Goal: Communication & Community: Answer question/provide support

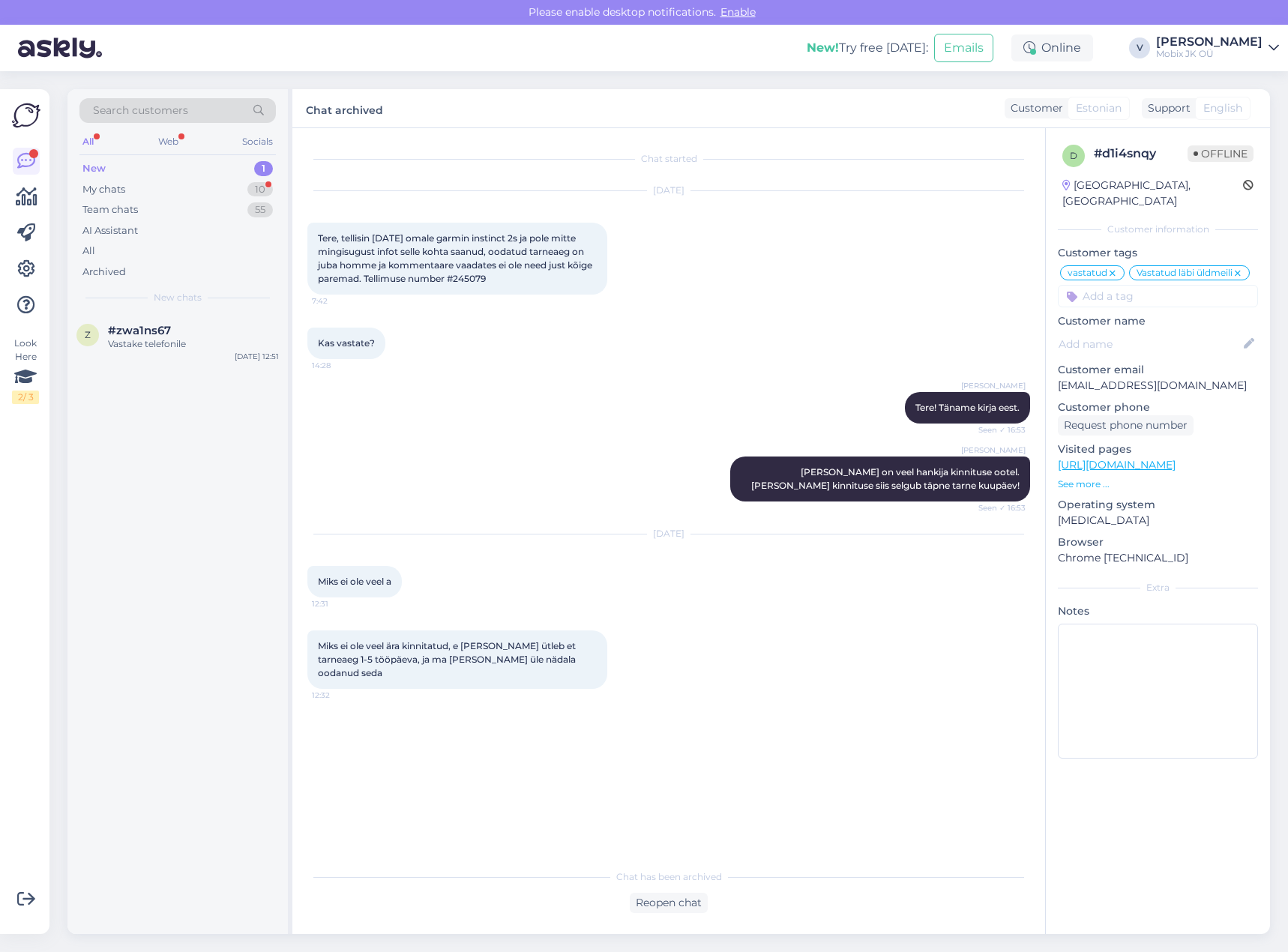
click at [225, 311] on div "Search customers All Web Socials New 1 My chats 10 Team chats 55 AI Assistant A…" at bounding box center [178, 201] width 220 height 224
click at [223, 324] on div "#zwa1ns67" at bounding box center [192, 330] width 171 height 14
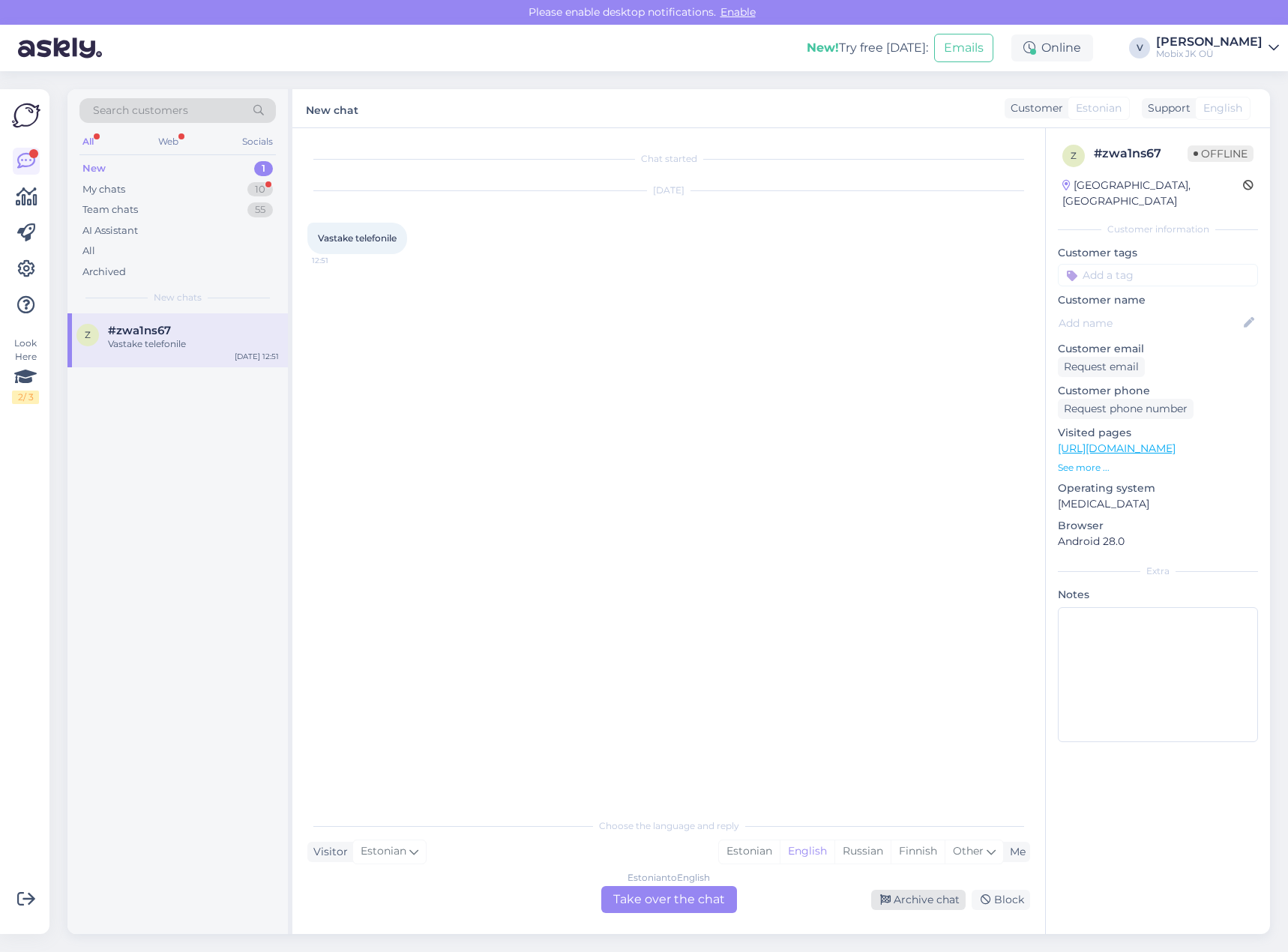
click at [921, 901] on div "Archive chat" at bounding box center [918, 900] width 95 height 20
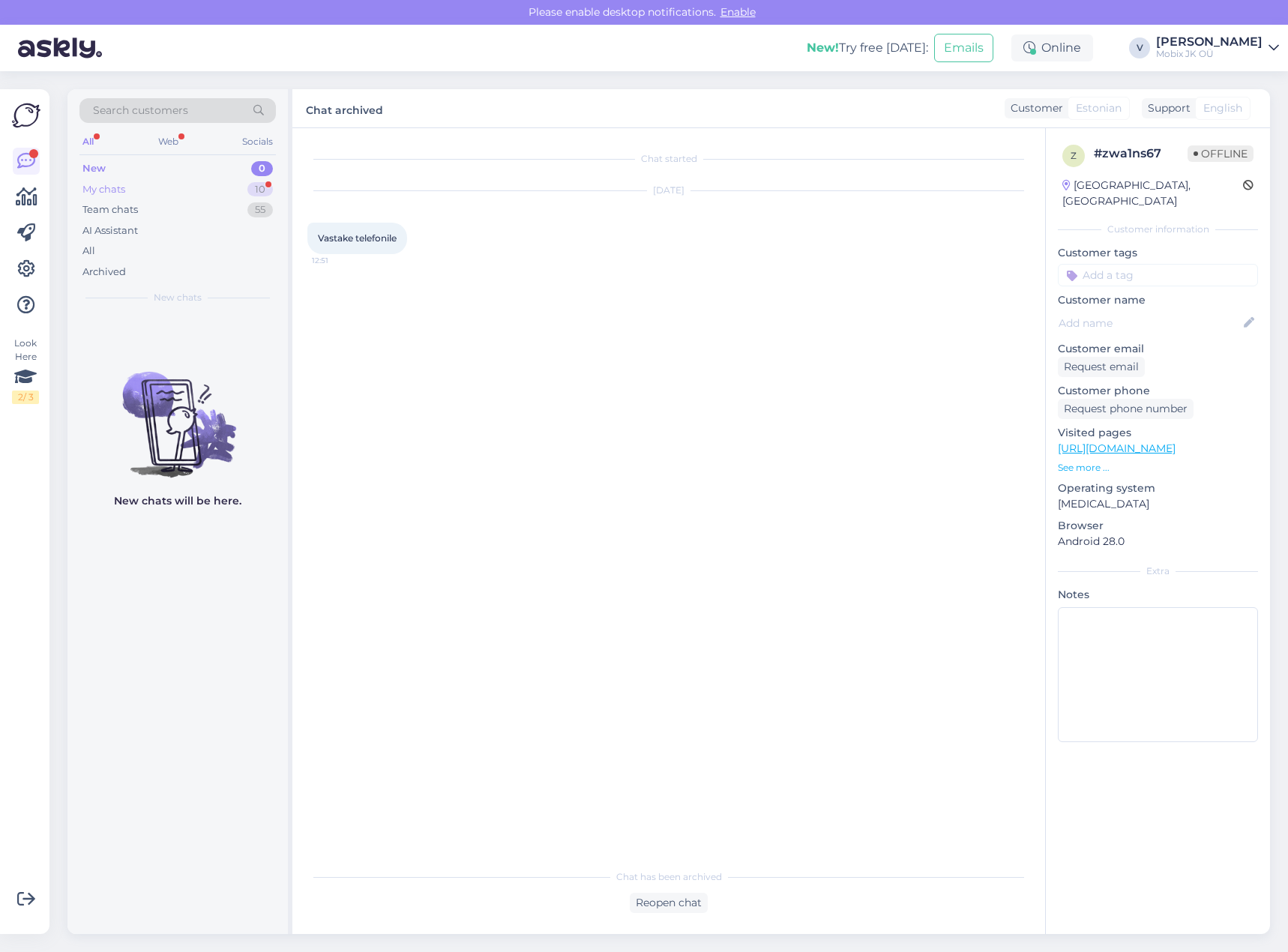
click at [255, 182] on div "10" at bounding box center [260, 190] width 25 height 15
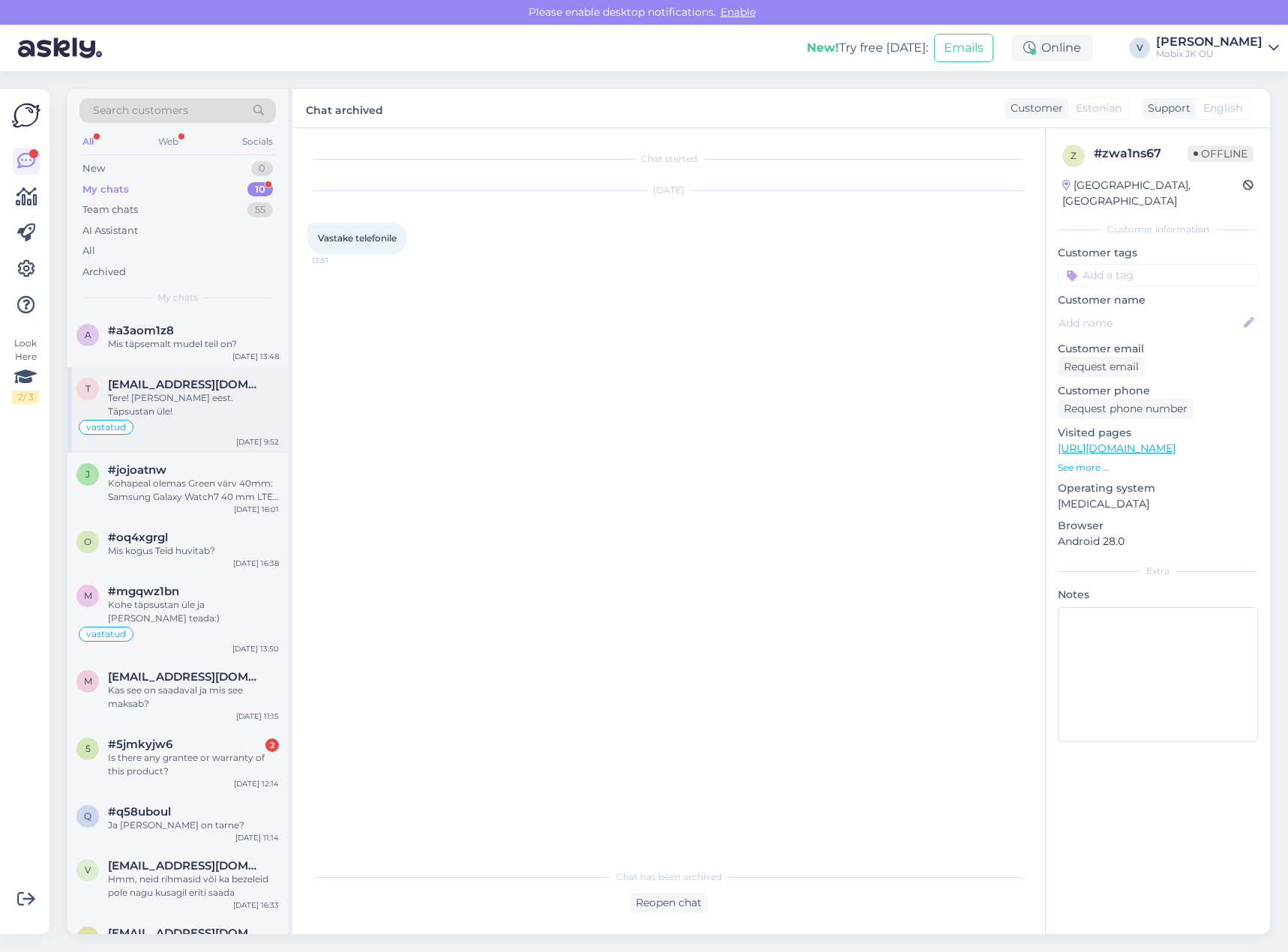
click at [229, 418] on div "vastatud" at bounding box center [178, 427] width 202 height 18
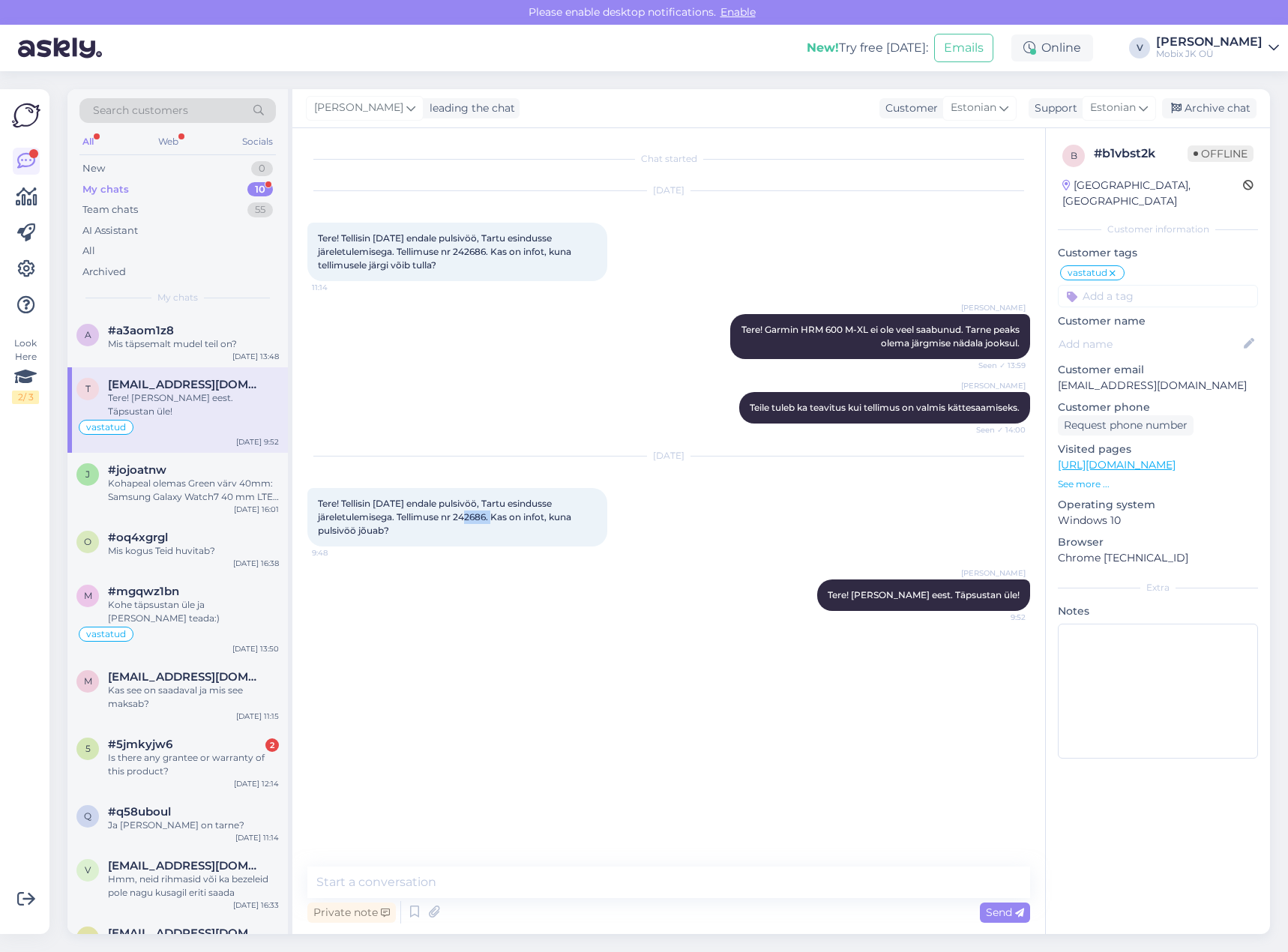
drag, startPoint x: 456, startPoint y: 517, endPoint x: 489, endPoint y: 512, distance: 33.4
click at [489, 512] on span "Tere! Tellisin [DATE] endale pulsivöö, Tartu esindusse järeletulemisega. Tellim…" at bounding box center [445, 517] width 256 height 38
copy span "242686"
click at [725, 886] on textarea at bounding box center [668, 882] width 723 height 32
click at [745, 879] on textarea at bounding box center [668, 882] width 723 height 32
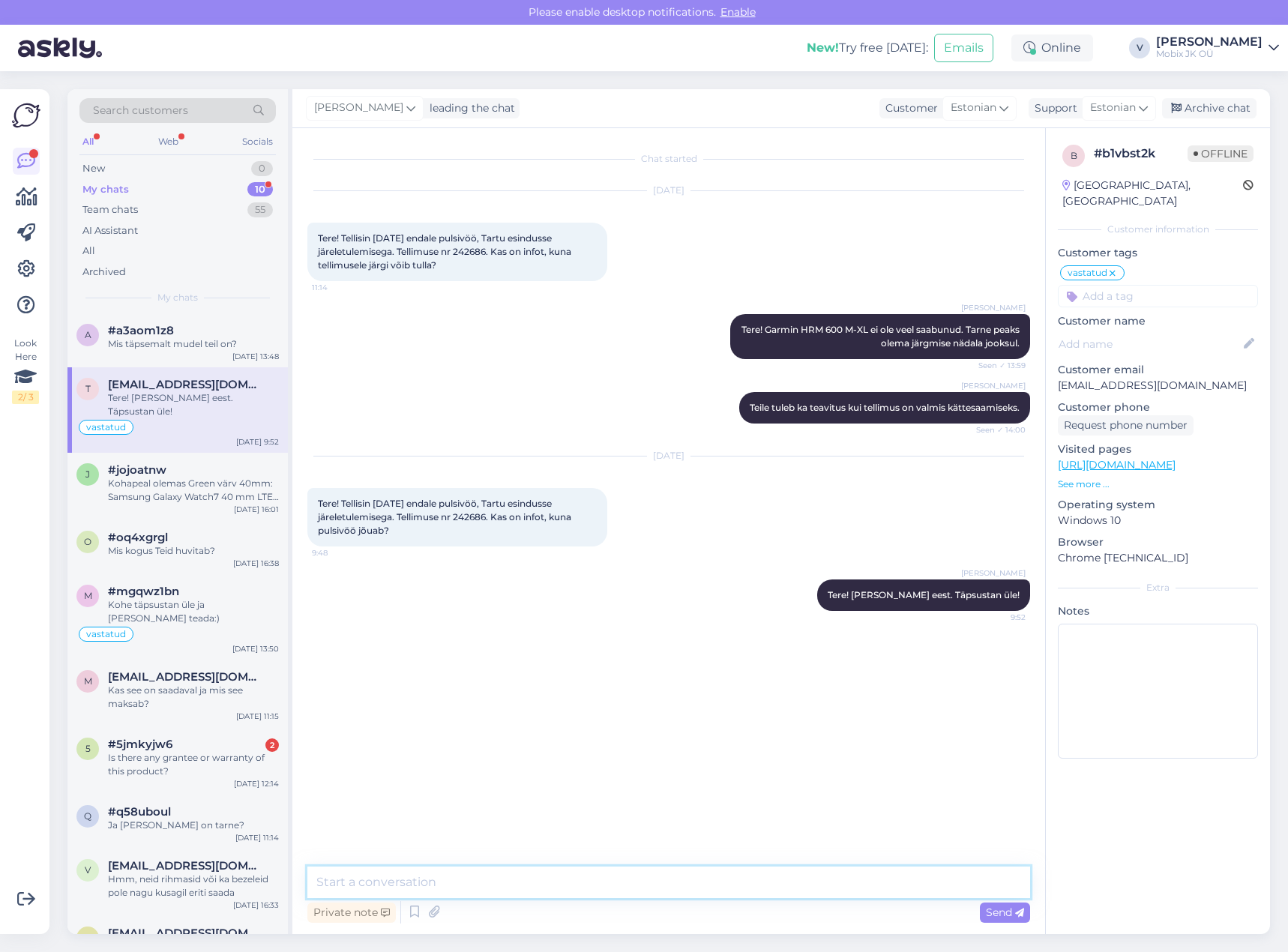
click at [751, 880] on textarea at bounding box center [668, 882] width 723 height 32
click at [630, 891] on textarea "Tere! Paari p" at bounding box center [668, 882] width 723 height 32
type textarea "Tere! Paari päeva jooksul tellitud HRM 600 saabub kohale!"
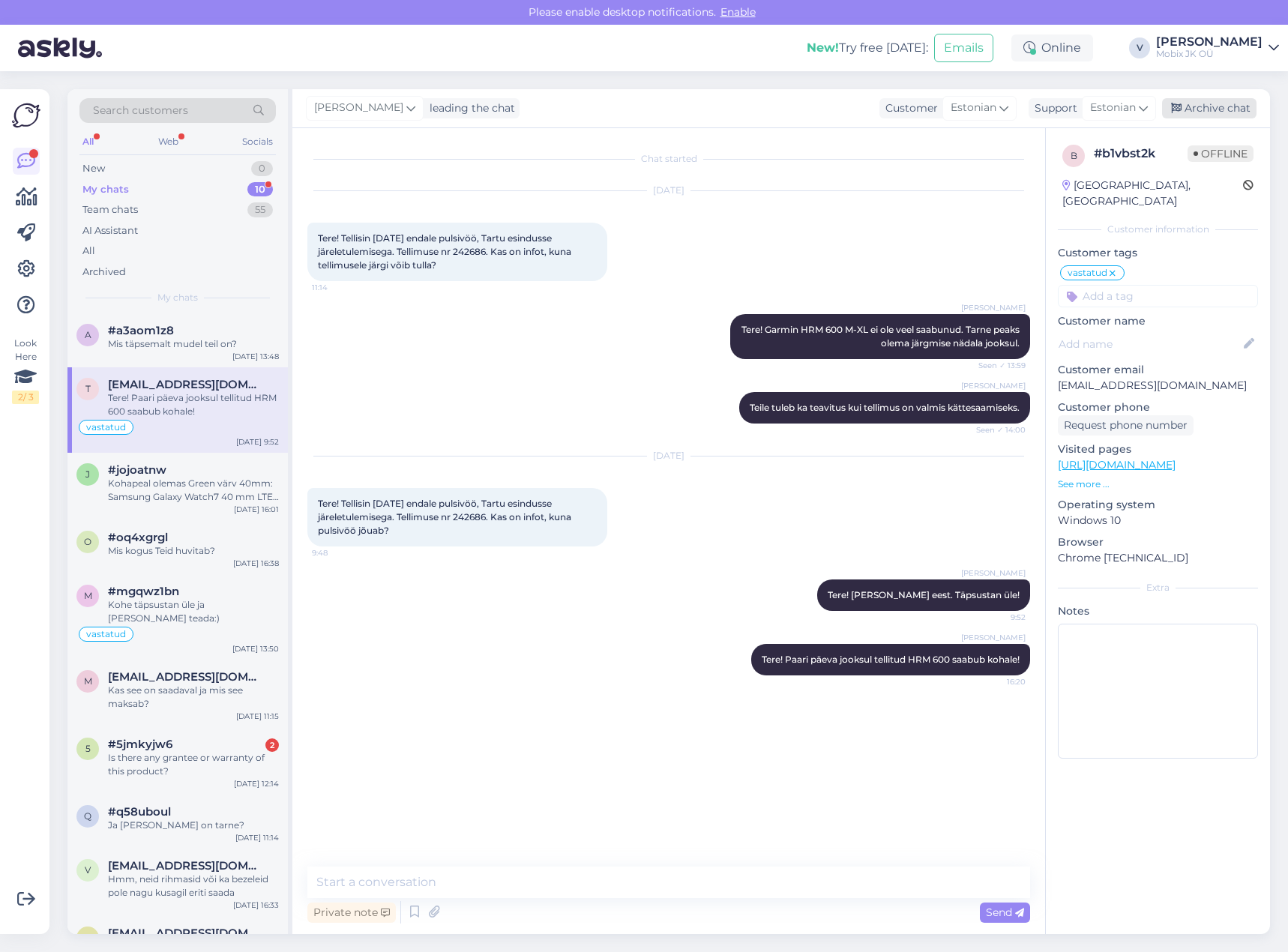
click at [1224, 118] on div "[PERSON_NAME] leading the chat Customer Estonian Support Estonian Archive chat" at bounding box center [781, 108] width 977 height 39
click at [1214, 101] on div "Archive chat" at bounding box center [1209, 108] width 95 height 20
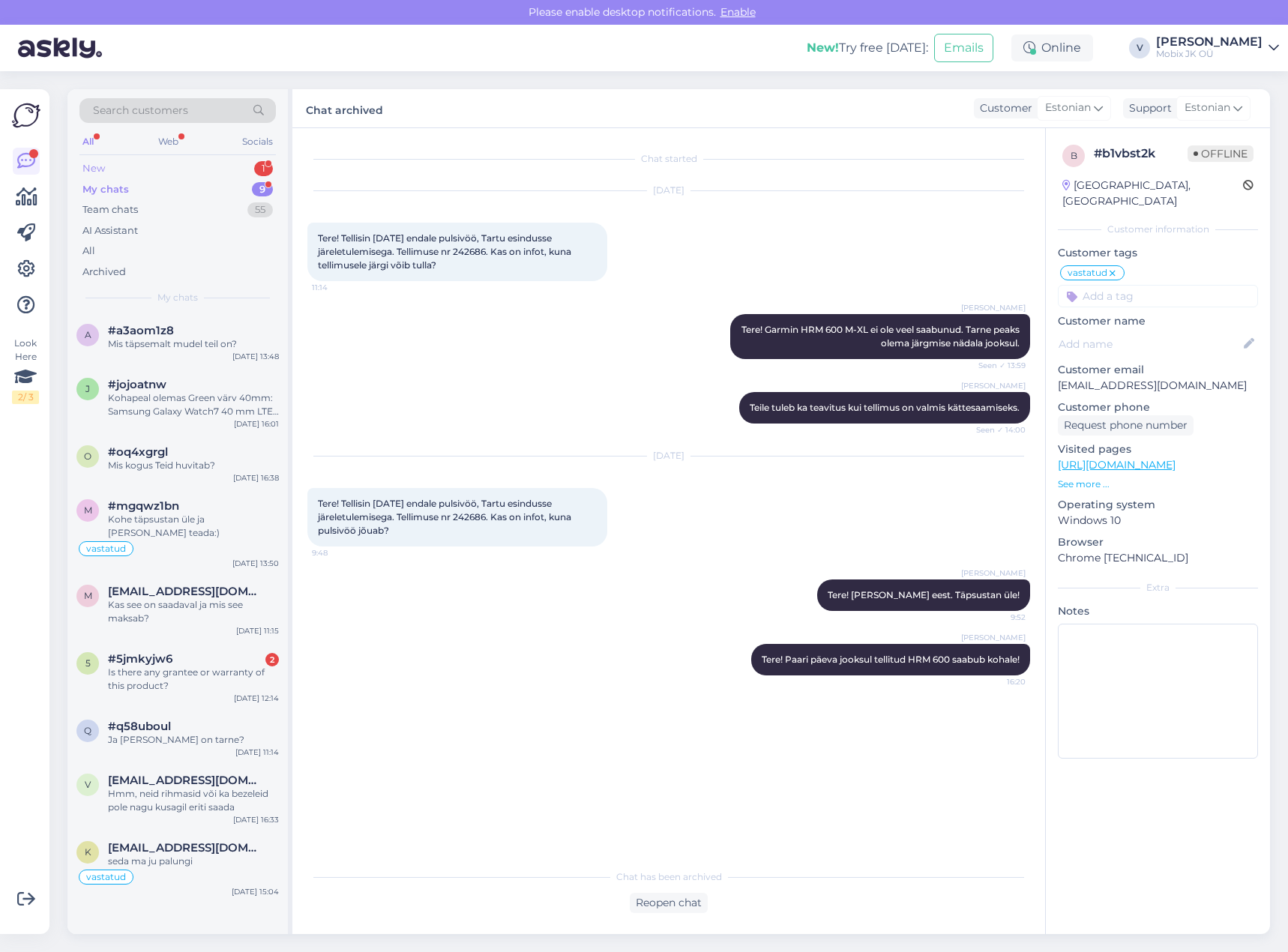
click at [232, 165] on div "New 1" at bounding box center [177, 168] width 196 height 21
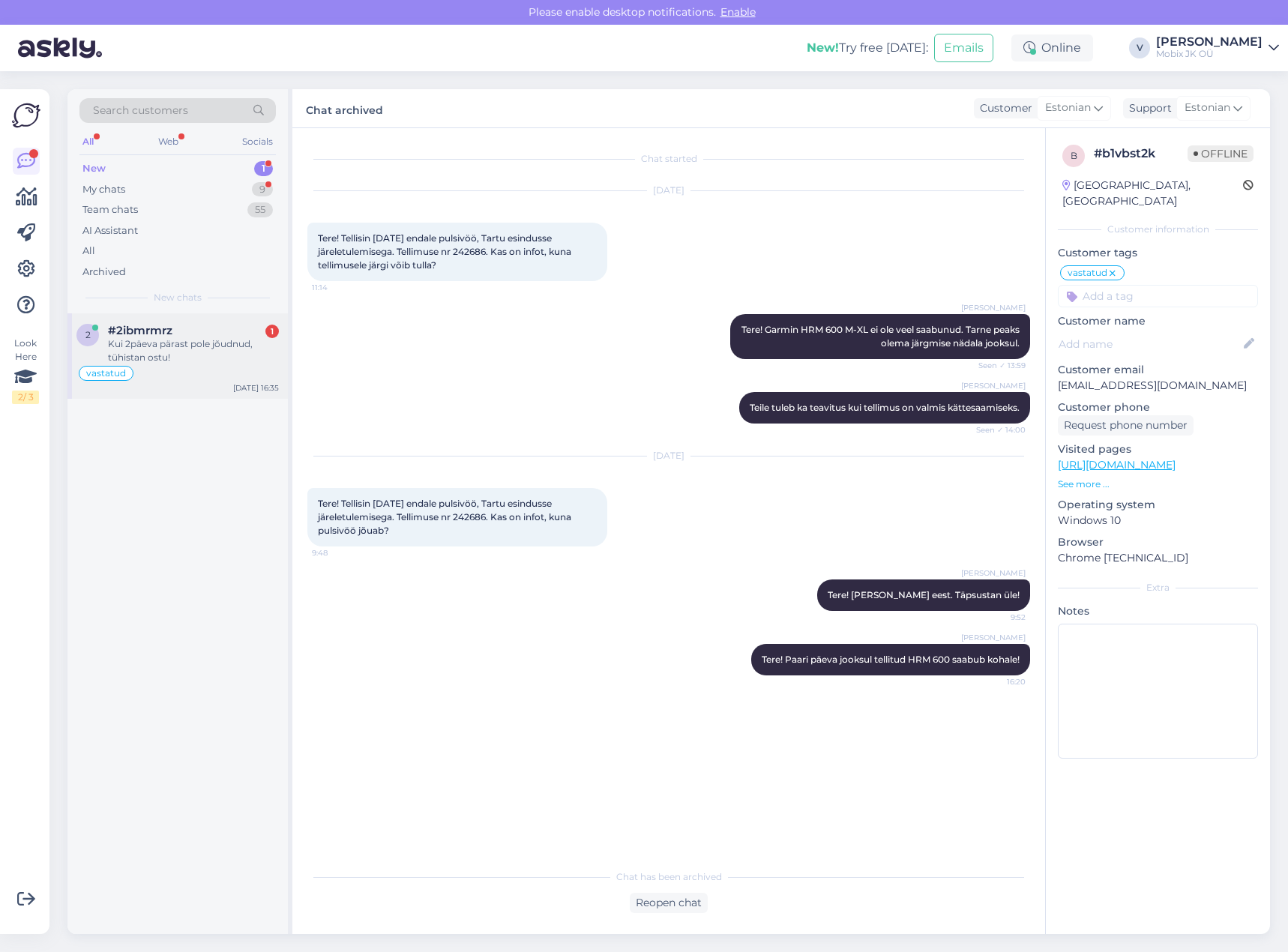
click at [201, 353] on div "Kui 2päeva pärast pole jõudnud, tühistan ostu!" at bounding box center [192, 350] width 171 height 27
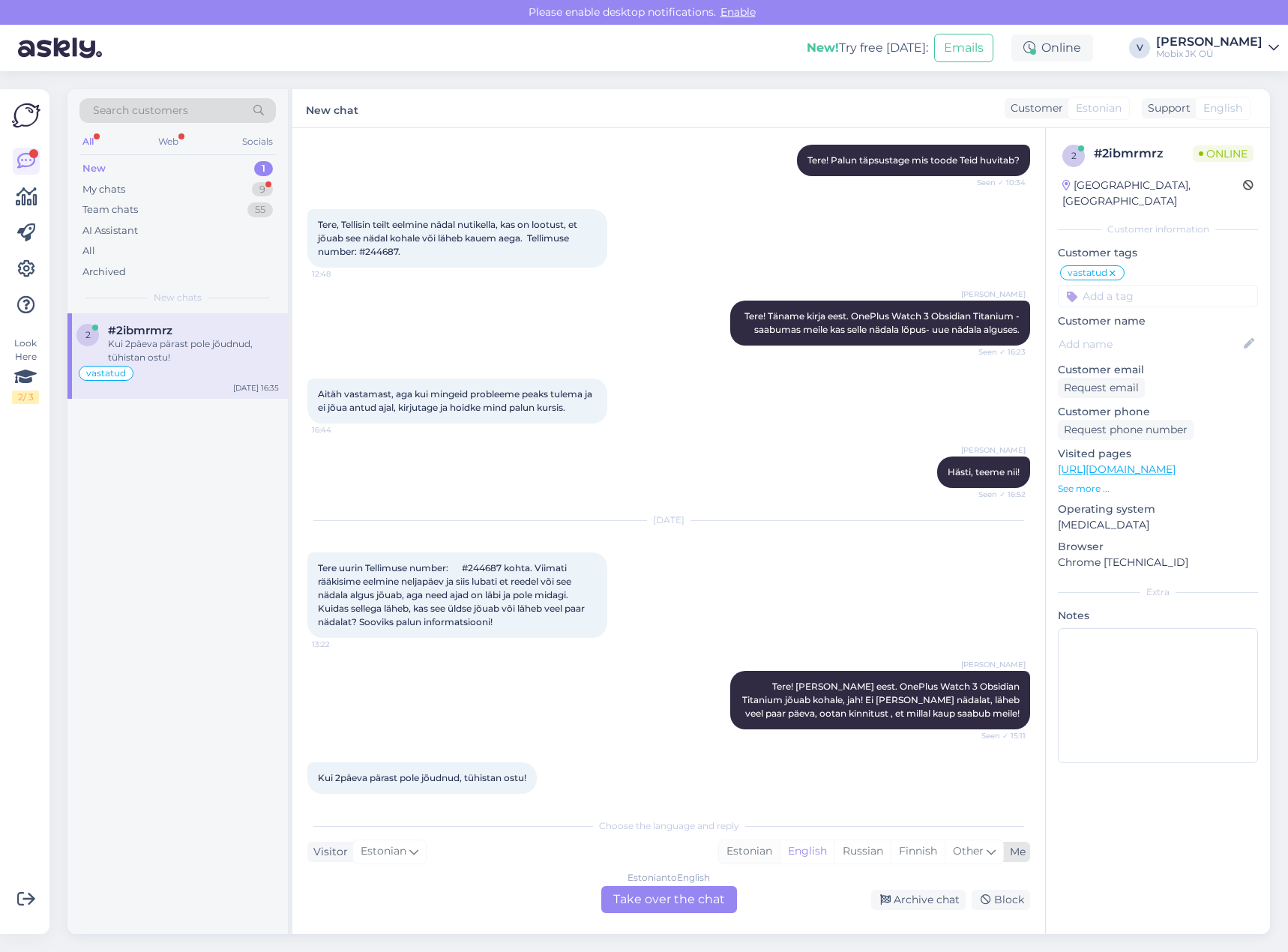
click at [746, 854] on div "Estonian" at bounding box center [749, 851] width 61 height 23
click at [713, 893] on div "Estonian to Estonian Take over the chat" at bounding box center [668, 900] width 135 height 27
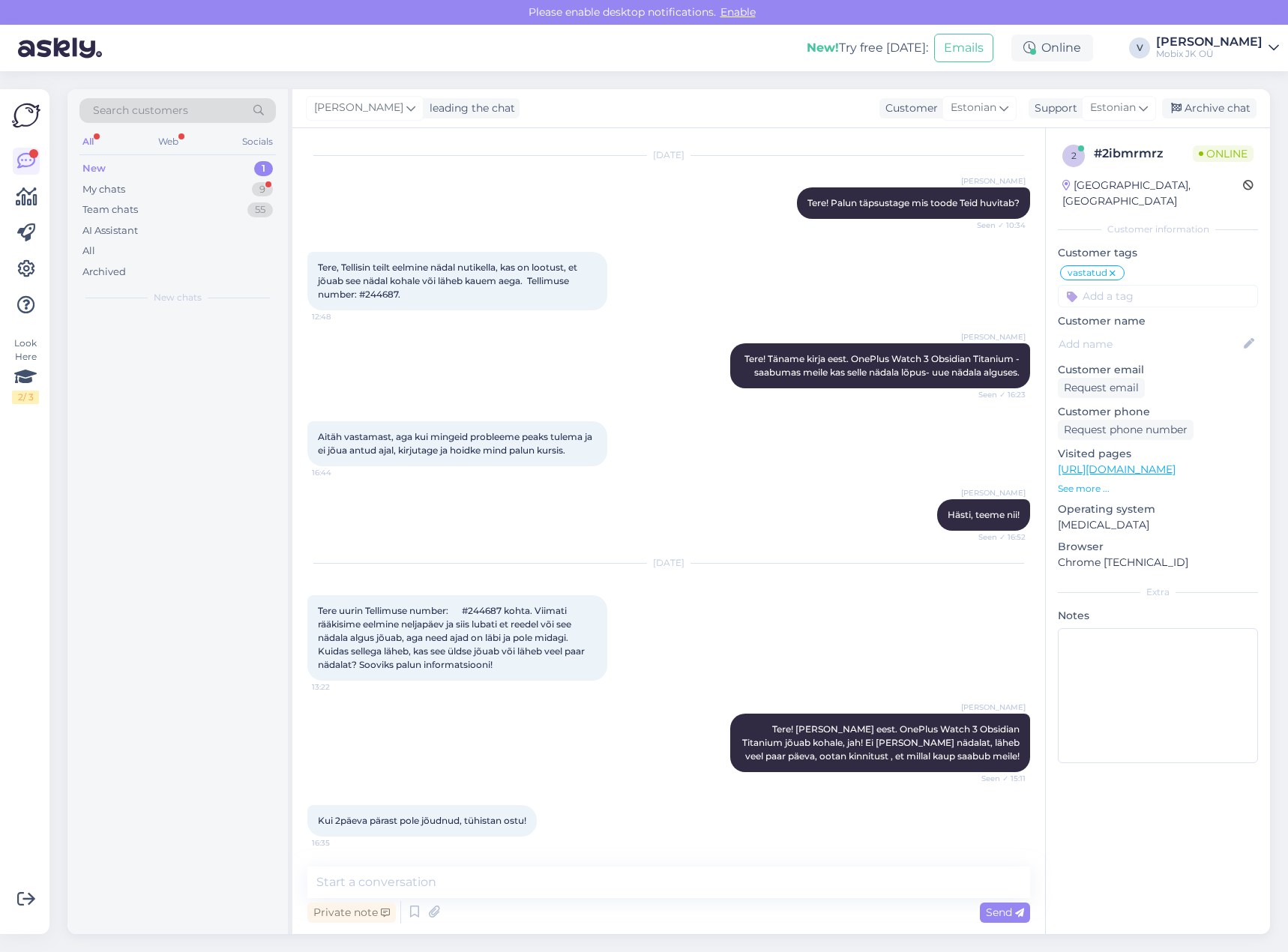
scroll to position [158, 0]
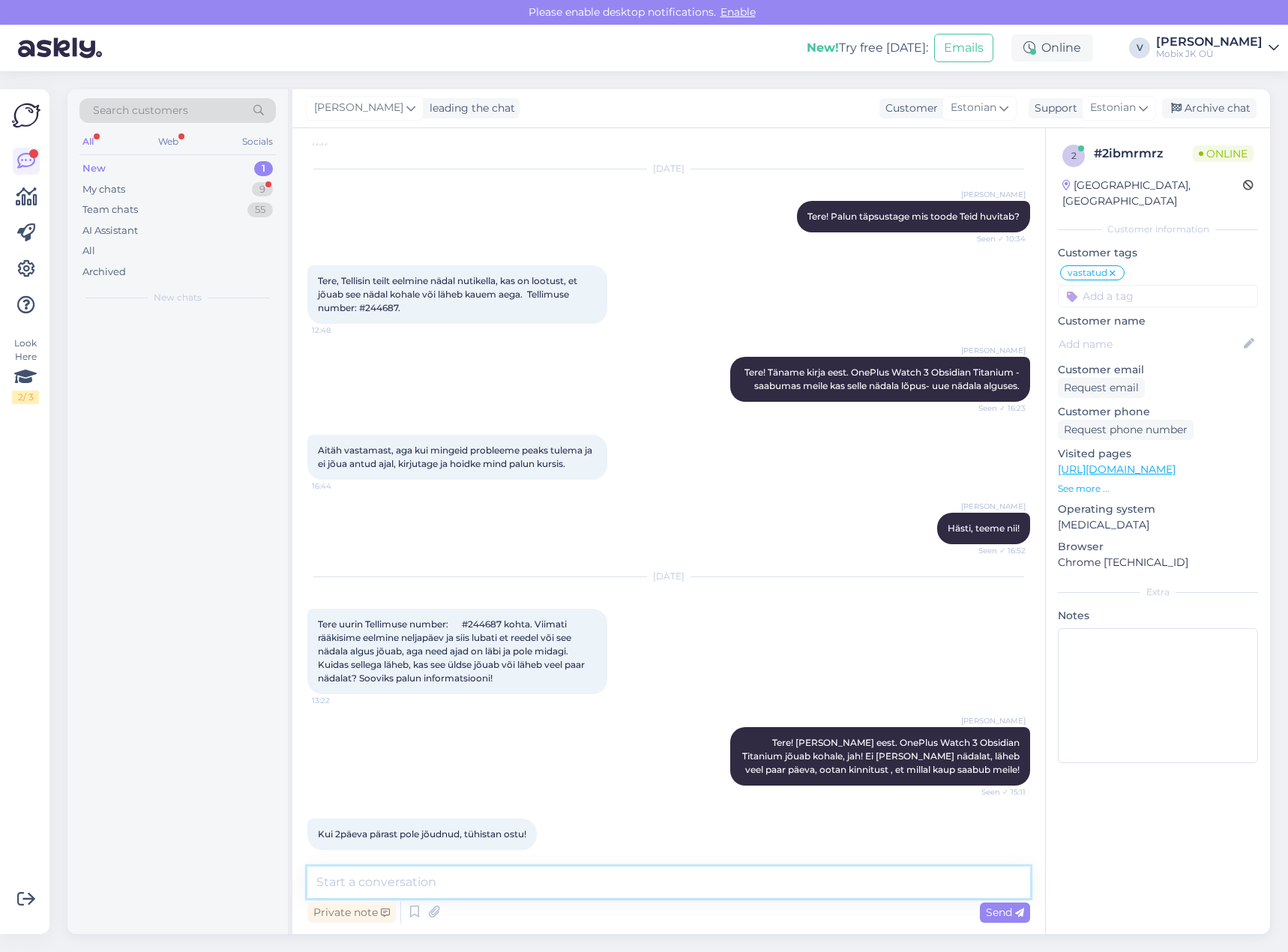
click at [715, 886] on textarea at bounding box center [668, 882] width 723 height 32
type textarea "Tere! Hästi, teeme nii!"
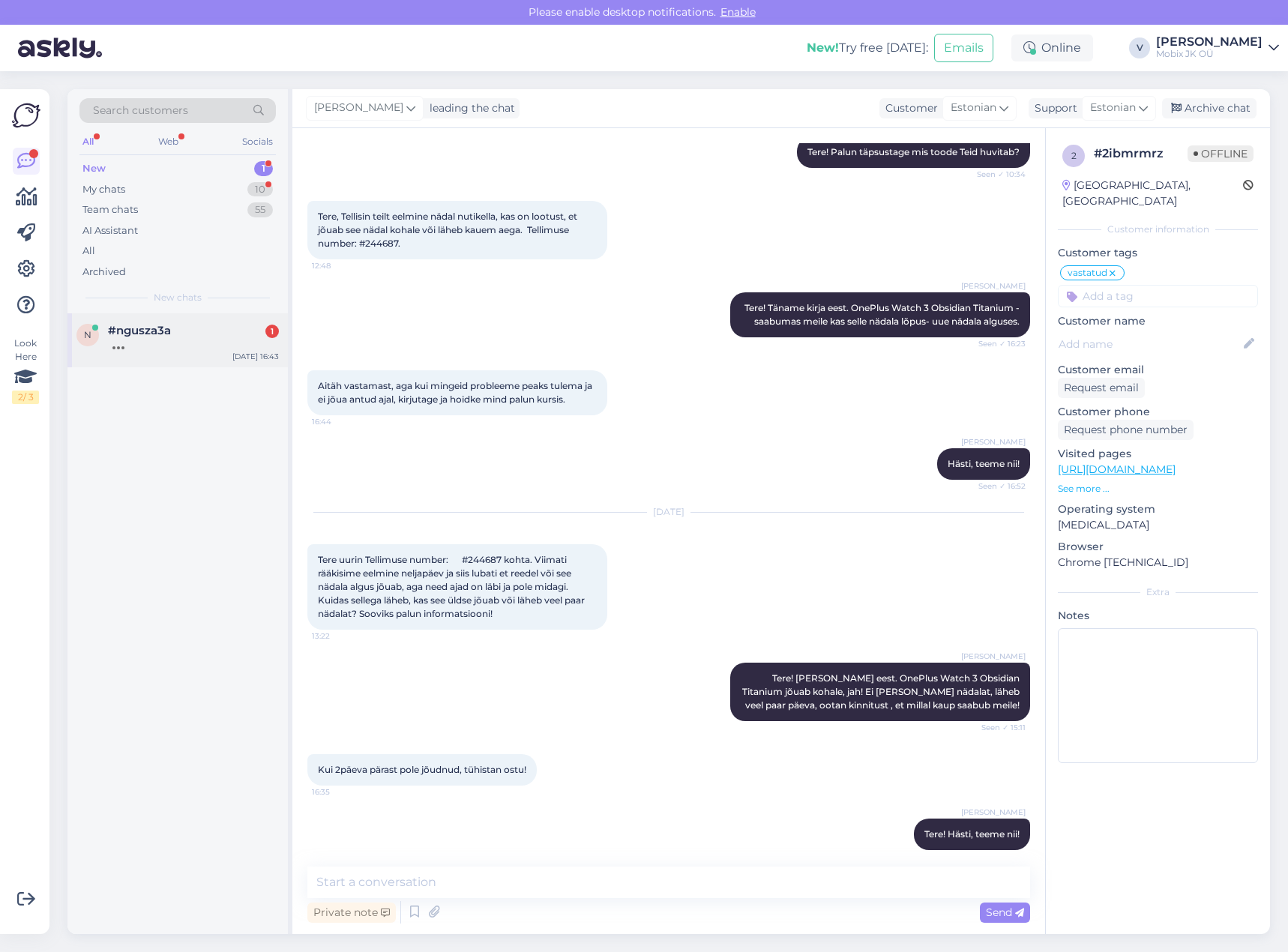
click at [148, 324] on span "#ngusza3a" at bounding box center [139, 330] width 63 height 14
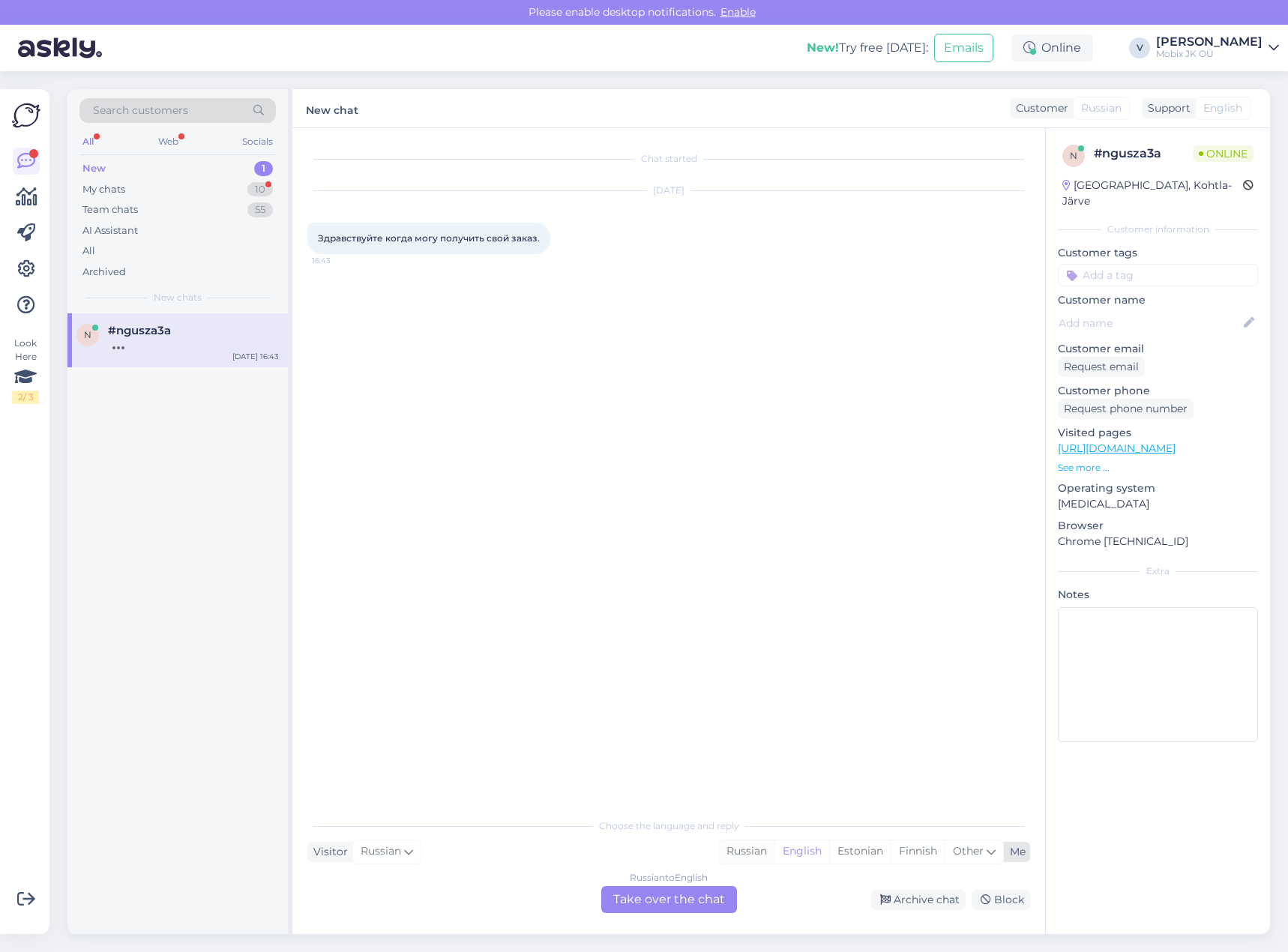
click at [753, 846] on div "Russian" at bounding box center [746, 851] width 55 height 23
click at [677, 894] on div "Russian to Russian Take over the chat" at bounding box center [668, 900] width 135 height 27
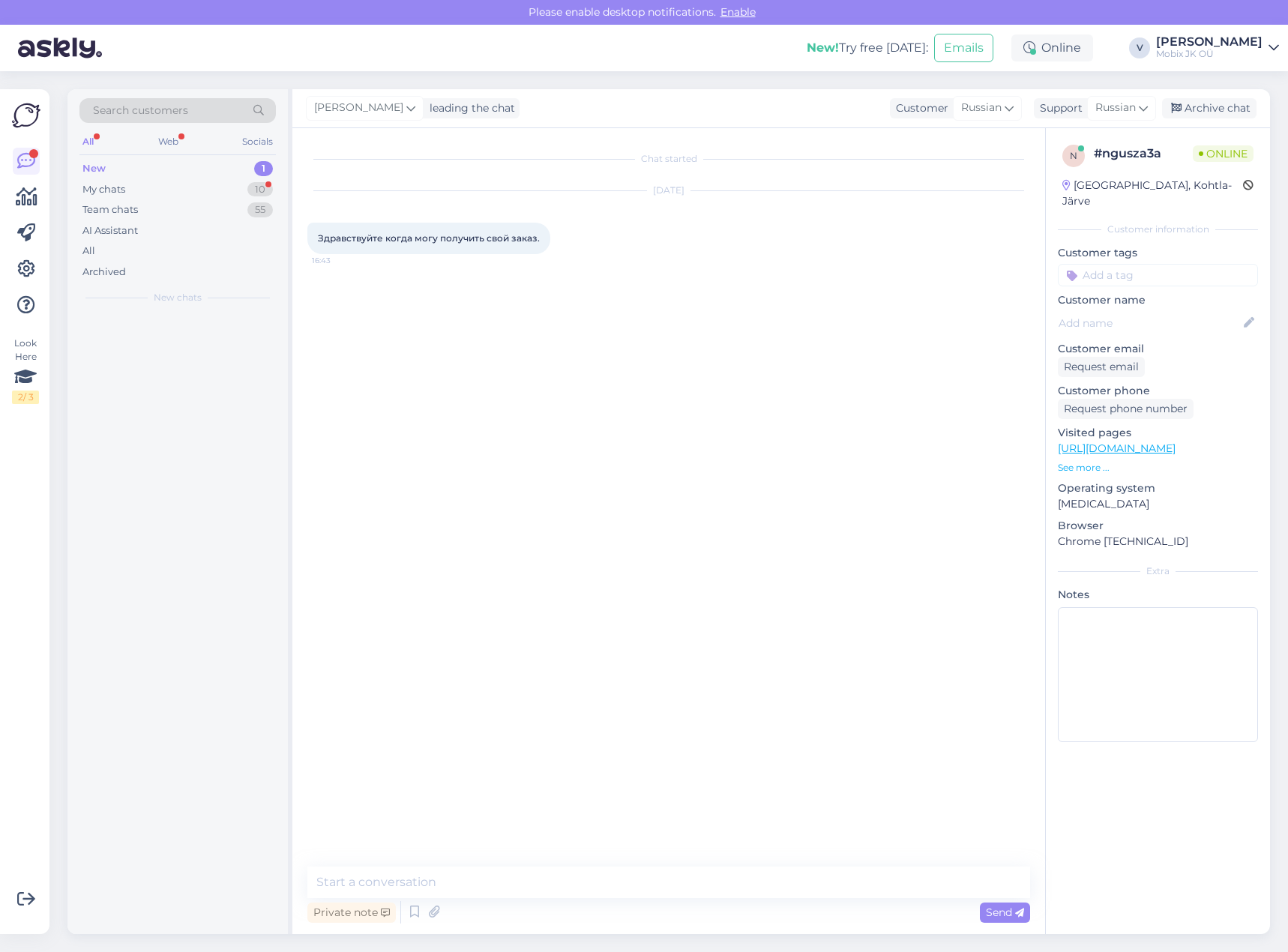
click at [686, 863] on div "Chat started [DATE] Здравствуйте когда могу получить свой заказ. 16:43 Private …" at bounding box center [668, 531] width 752 height 806
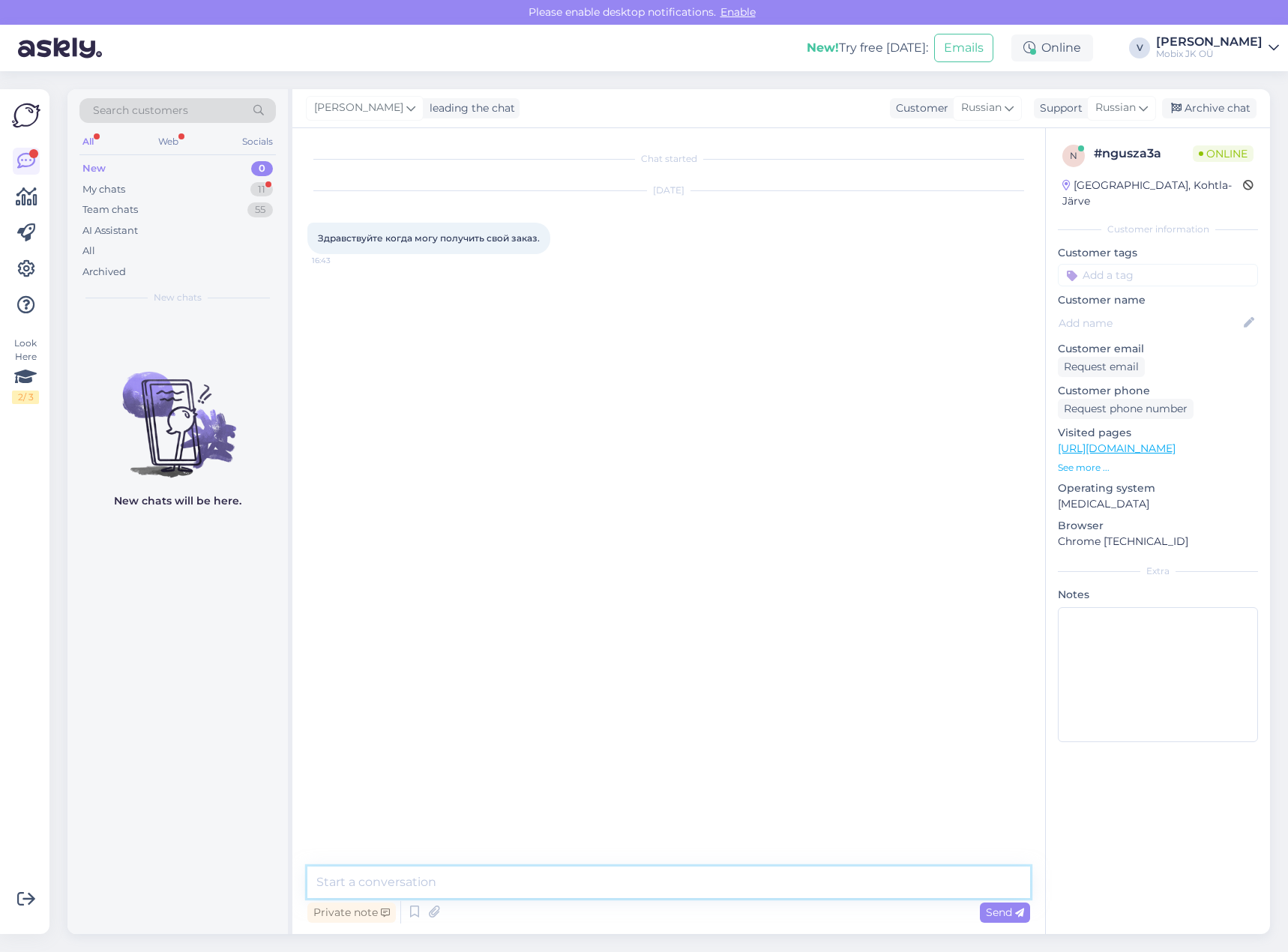
click at [680, 882] on textarea at bounding box center [668, 882] width 723 height 32
click at [709, 876] on textarea at bounding box center [668, 882] width 723 height 32
type textarea "Здравствуйте!"
type textarea "[PERSON_NAME]"
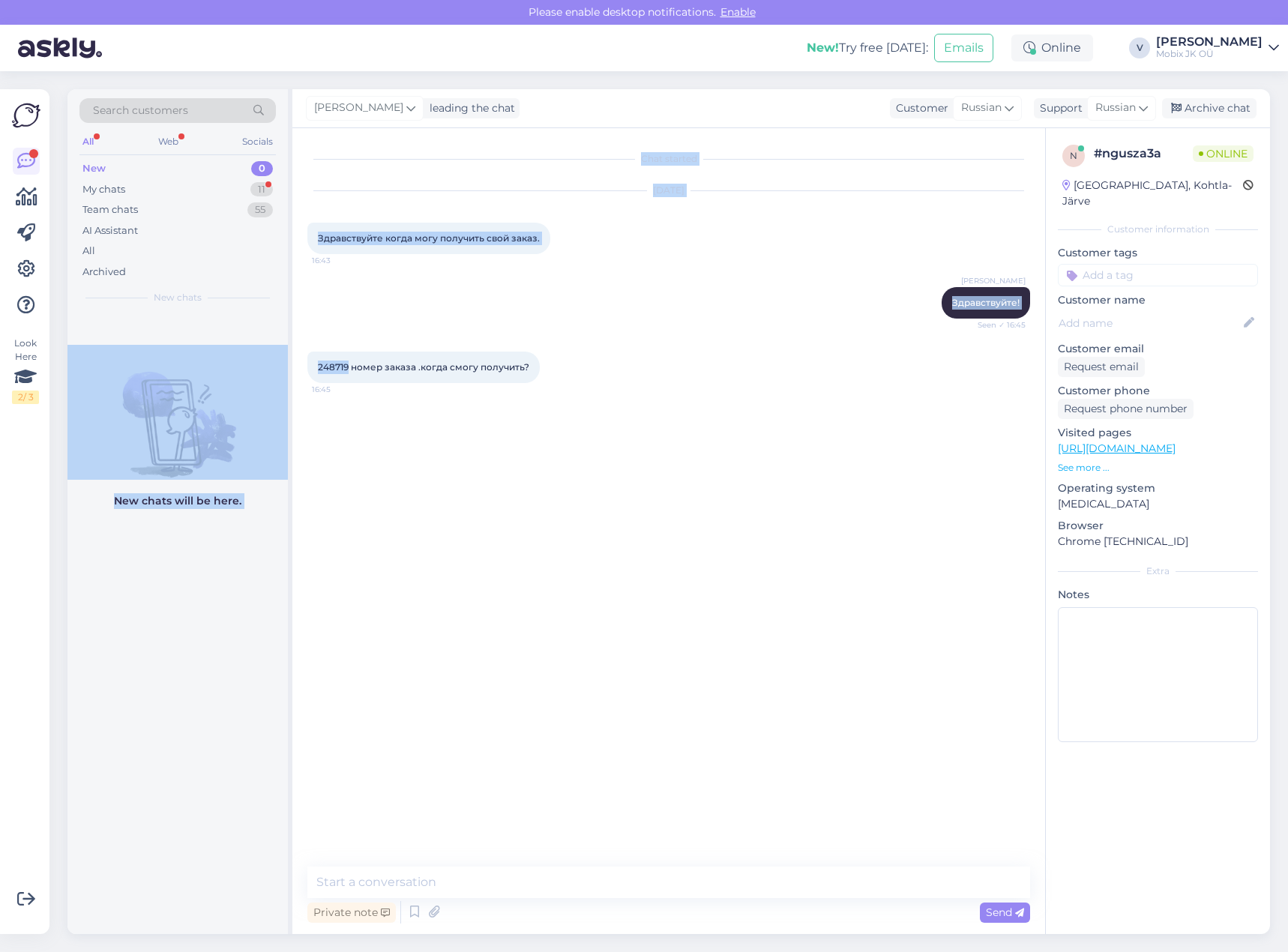
drag, startPoint x: 349, startPoint y: 363, endPoint x: 275, endPoint y: 368, distance: 74.2
click at [275, 368] on div "Search customers All Web Socials New 0 My chats 11 Team chats 55 AI Assistant A…" at bounding box center [668, 511] width 1202 height 845
click at [318, 377] on div "248719 номер заказа .когда смогу получить? 16:45" at bounding box center [423, 367] width 232 height 32
drag, startPoint x: 348, startPoint y: 362, endPoint x: 267, endPoint y: 358, distance: 81.1
click at [267, 359] on div "Search customers All Web Socials New 0 My chats 11 Team chats 55 AI Assistant A…" at bounding box center [668, 511] width 1202 height 845
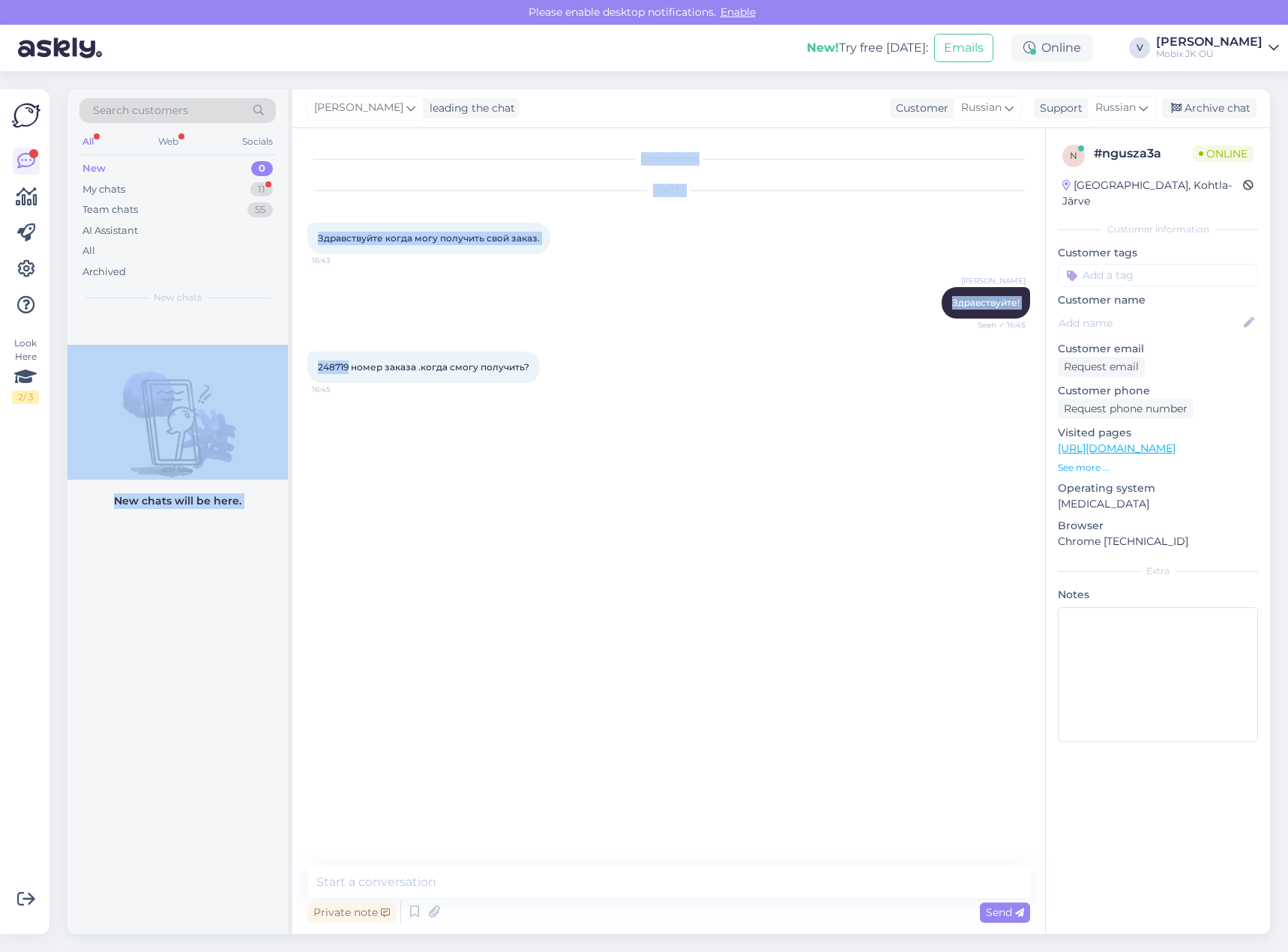
click at [349, 359] on div "248719 номер заказа .когда смогу получить? 16:45" at bounding box center [423, 367] width 232 height 32
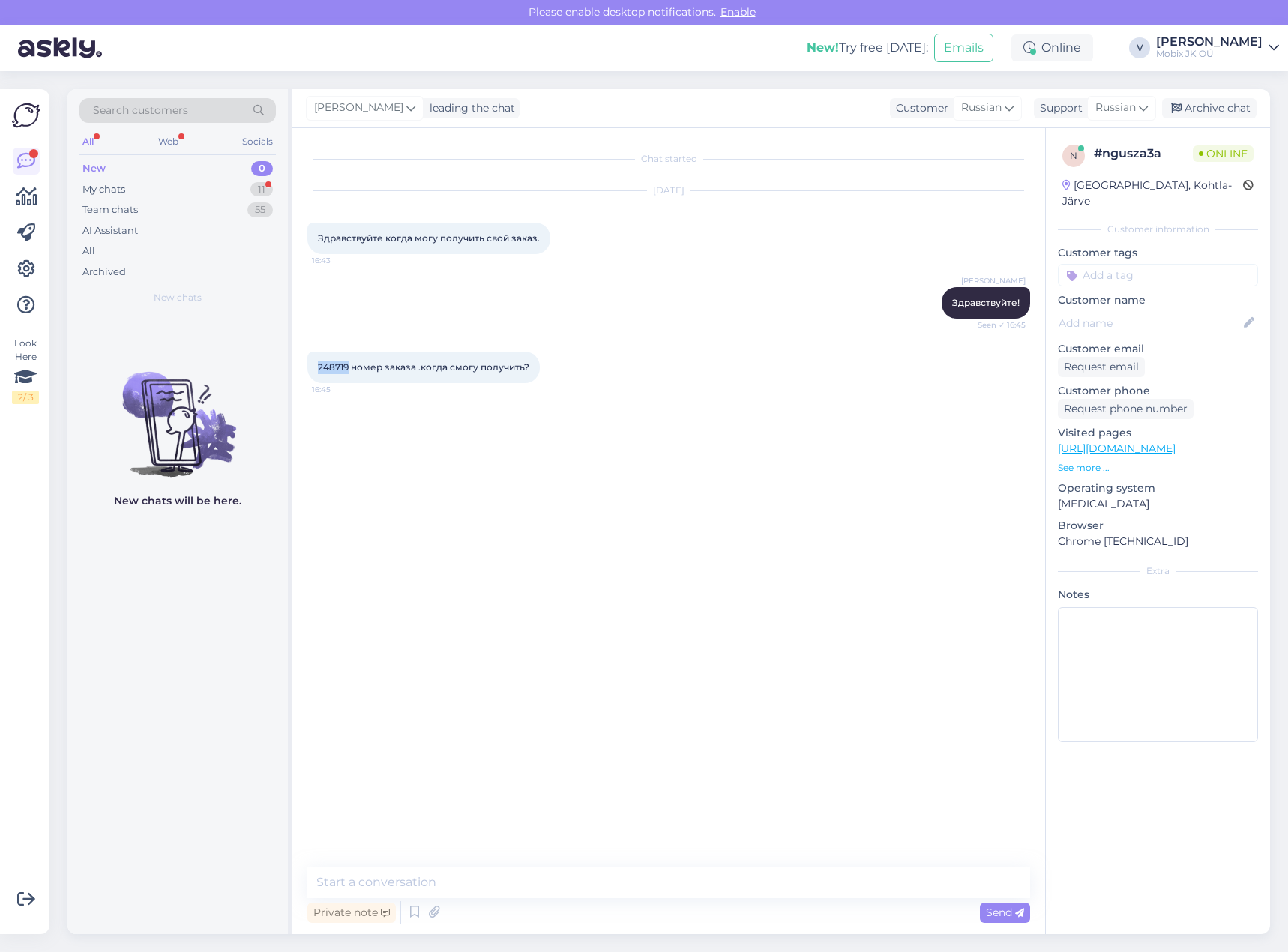
drag, startPoint x: 349, startPoint y: 365, endPoint x: 313, endPoint y: 361, distance: 36.2
click at [313, 361] on div "248719 номер заказа .когда смогу получить? 16:45" at bounding box center [423, 367] width 232 height 32
copy span "248719"
click at [681, 876] on textarea at bounding box center [668, 882] width 723 height 32
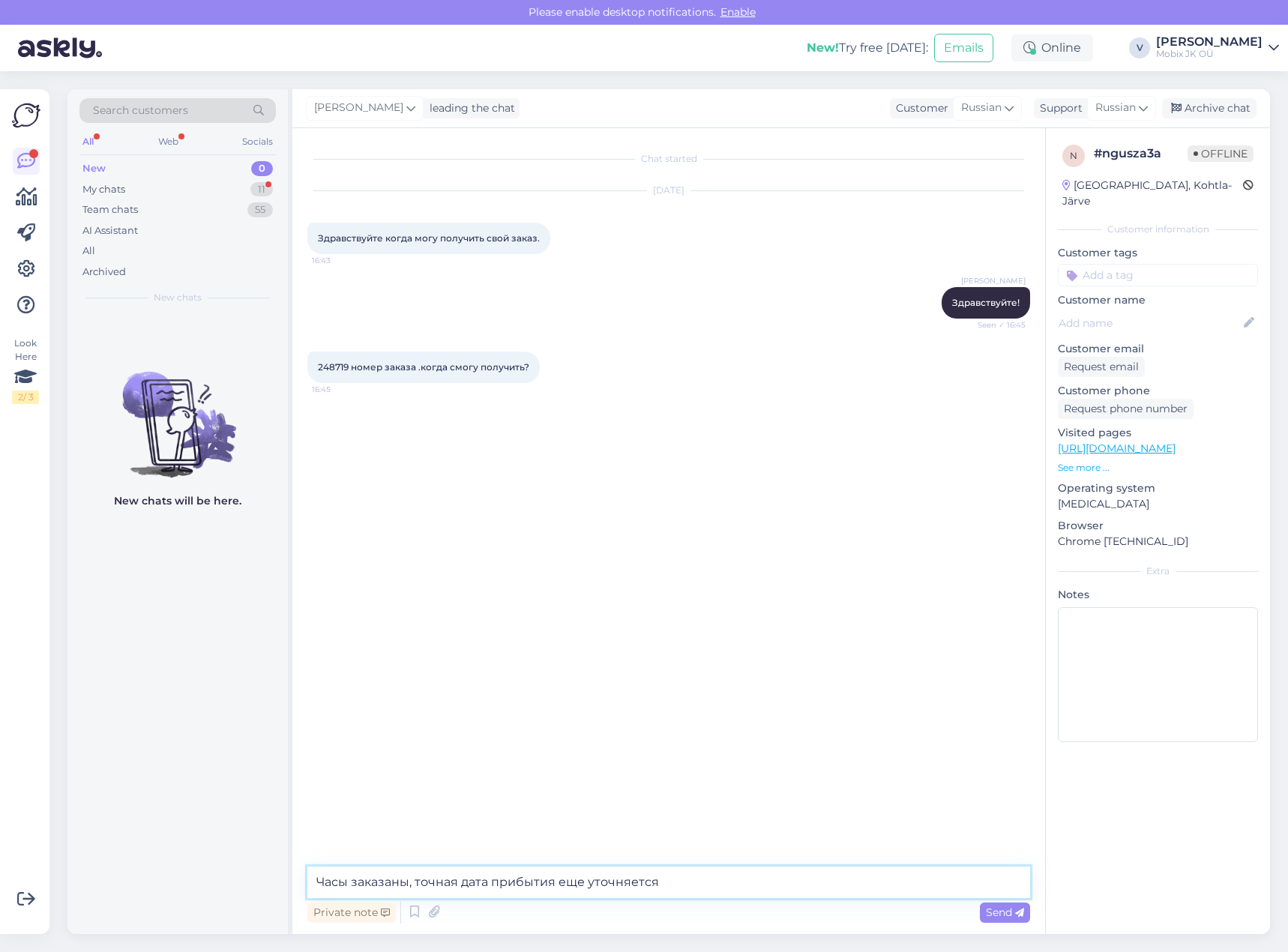
type textarea "Часы заказаны, точная дата прибытия еще уточняется!"
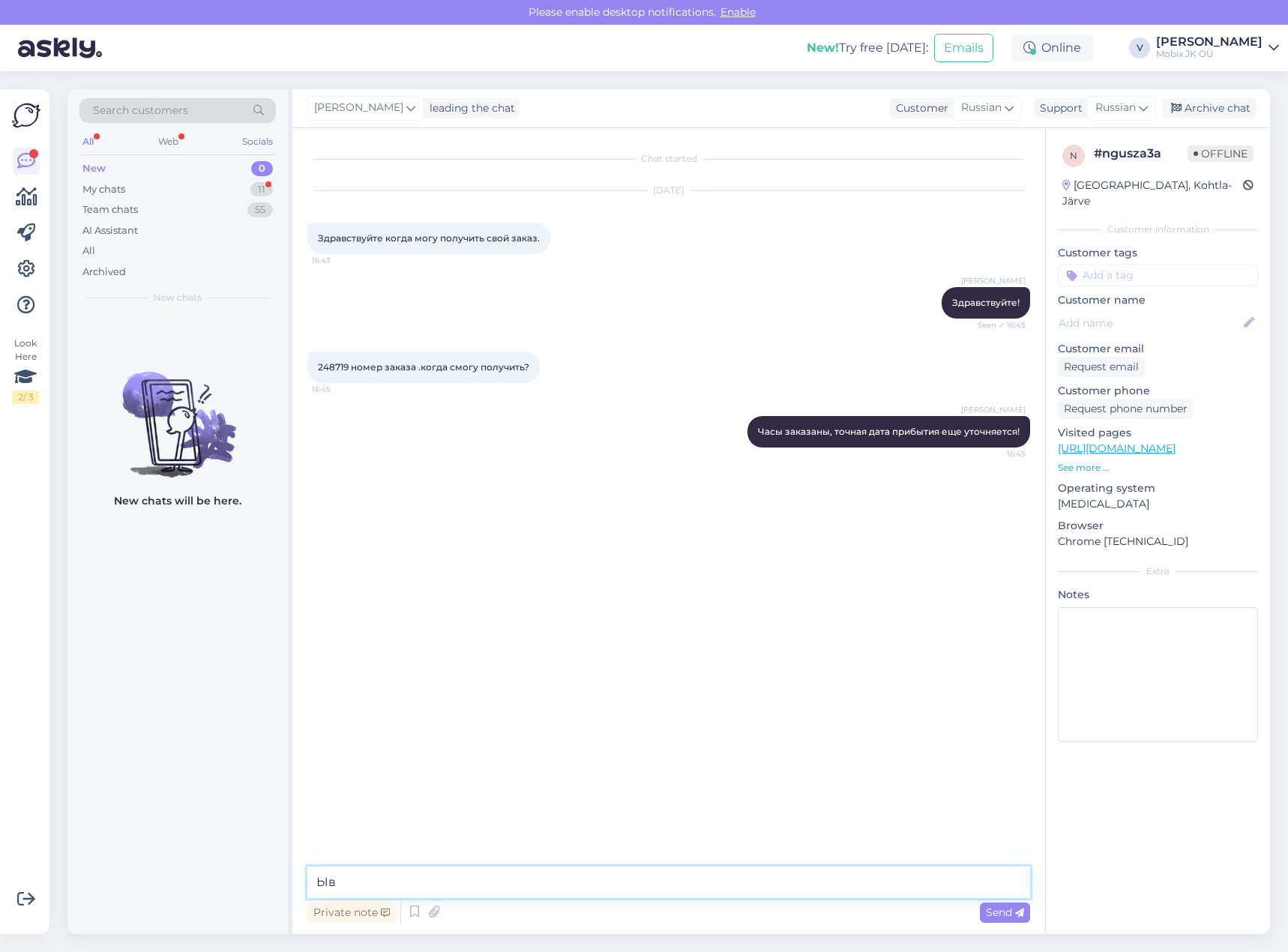
type textarea "Ы"
type textarea "Вам придет оповещение когда заказ будет готов к отправке к [PERSON_NAME]."
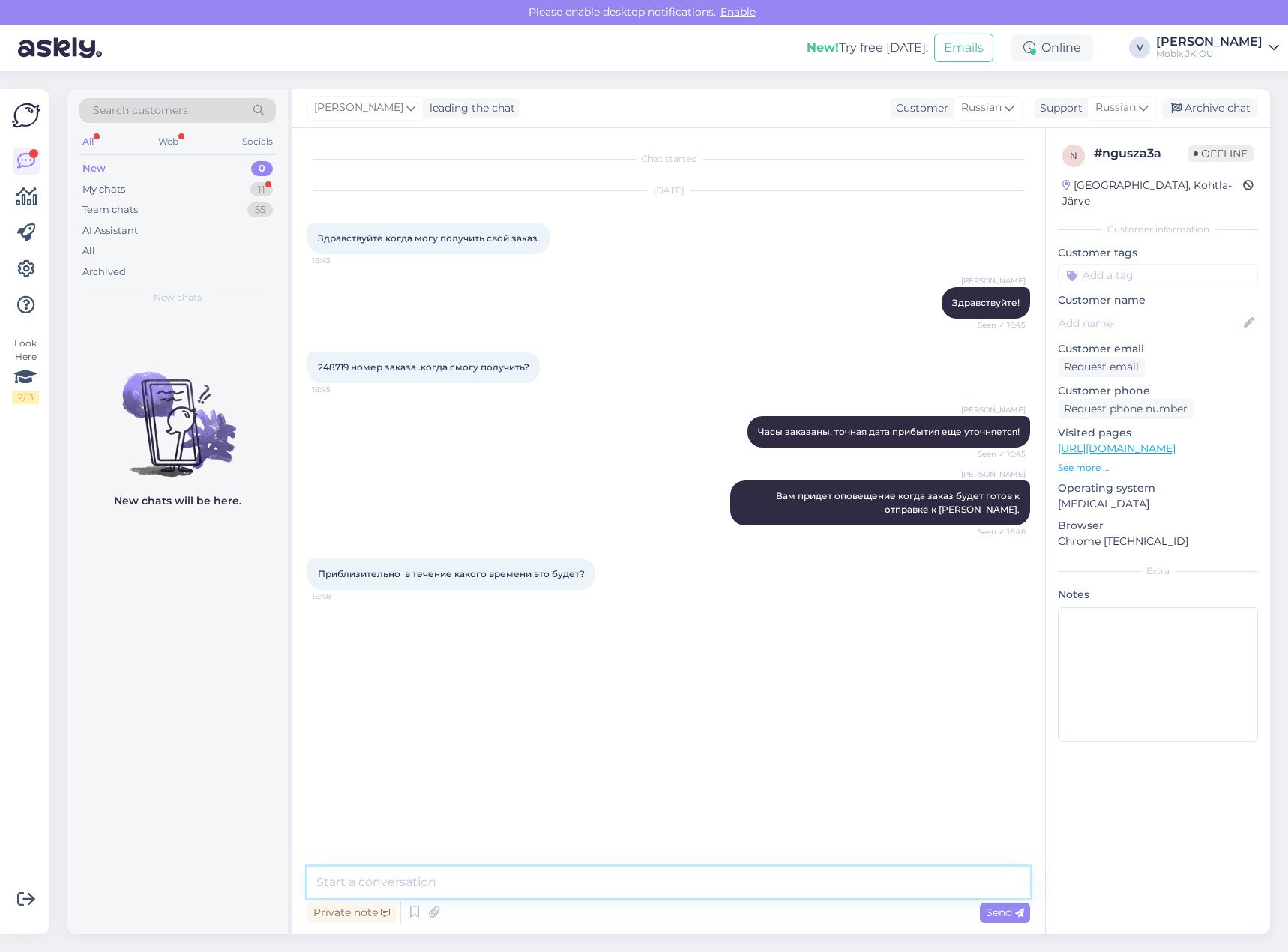
click at [704, 882] on textarea at bounding box center [668, 882] width 723 height 32
type textarea "Скорее всего на следующей неделе."
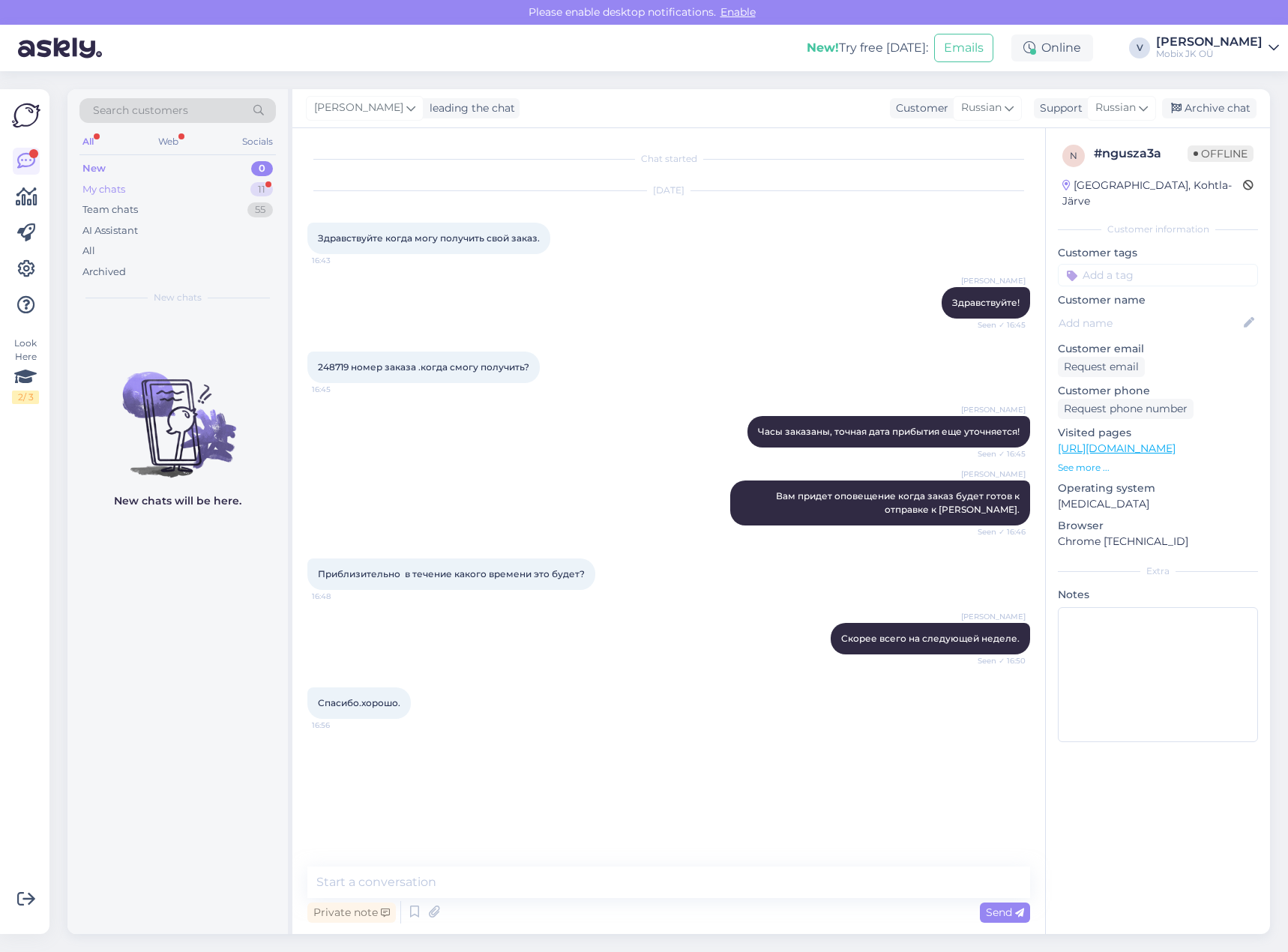
click at [236, 191] on div "My chats 11" at bounding box center [177, 189] width 196 height 21
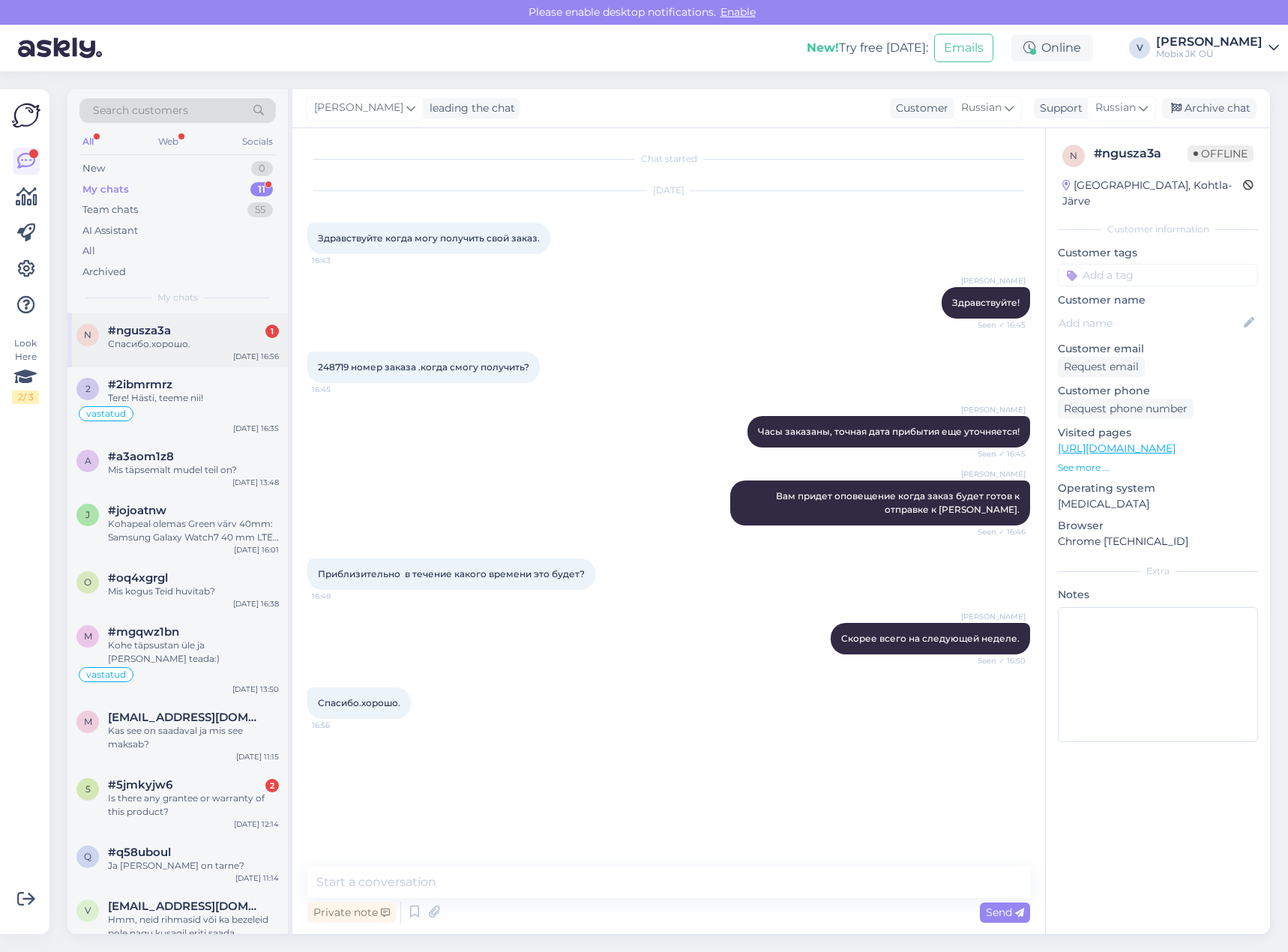
click at [242, 328] on div "#ngusza3a 1" at bounding box center [192, 330] width 171 height 14
click at [917, 884] on textarea at bounding box center [668, 882] width 723 height 32
click at [869, 887] on textarea at bounding box center [668, 882] width 723 height 32
click at [863, 880] on textarea at bounding box center [668, 882] width 723 height 32
type textarea "Пожалуйста! Хорошего вечера!"
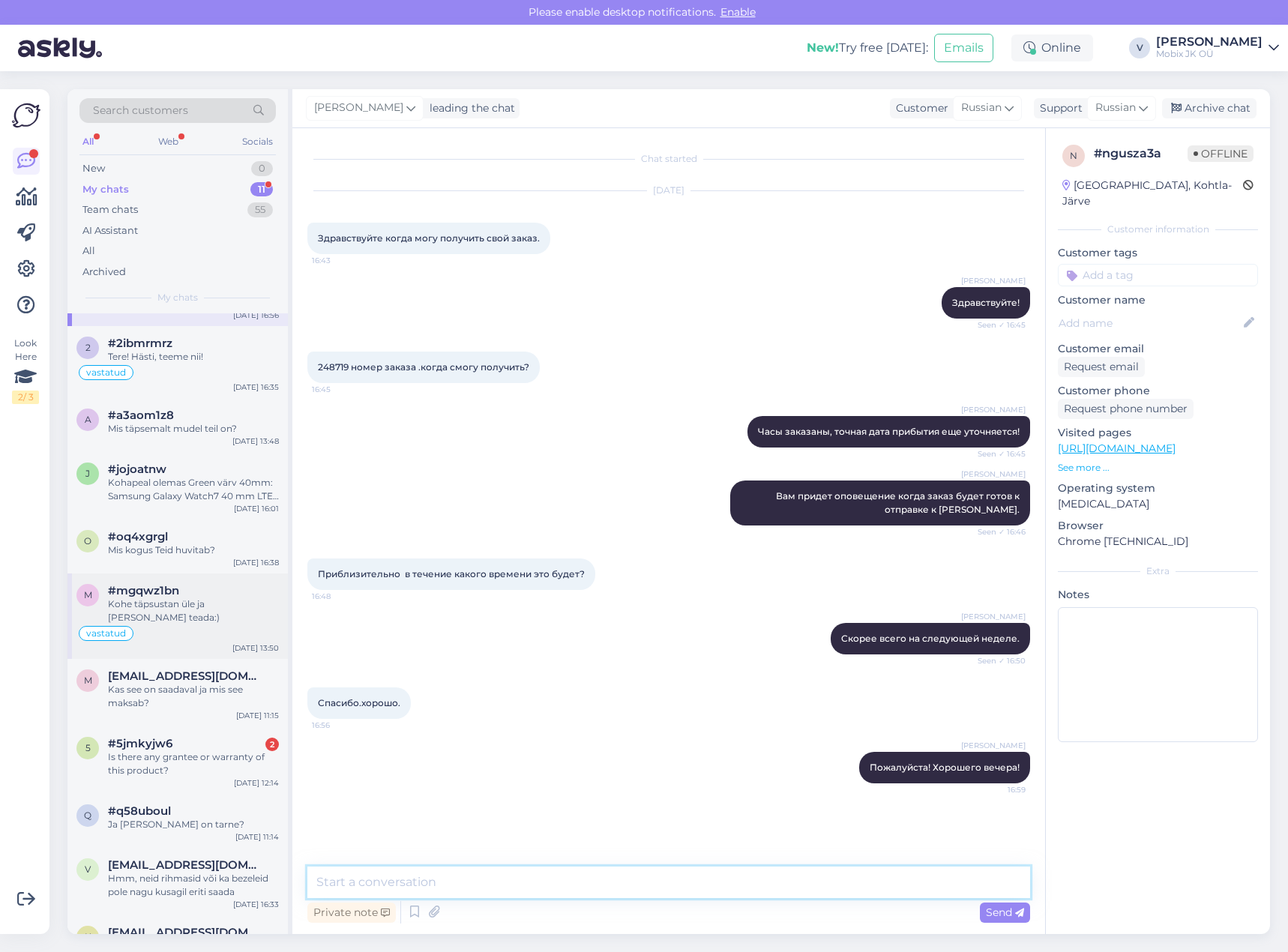
scroll to position [81, 0]
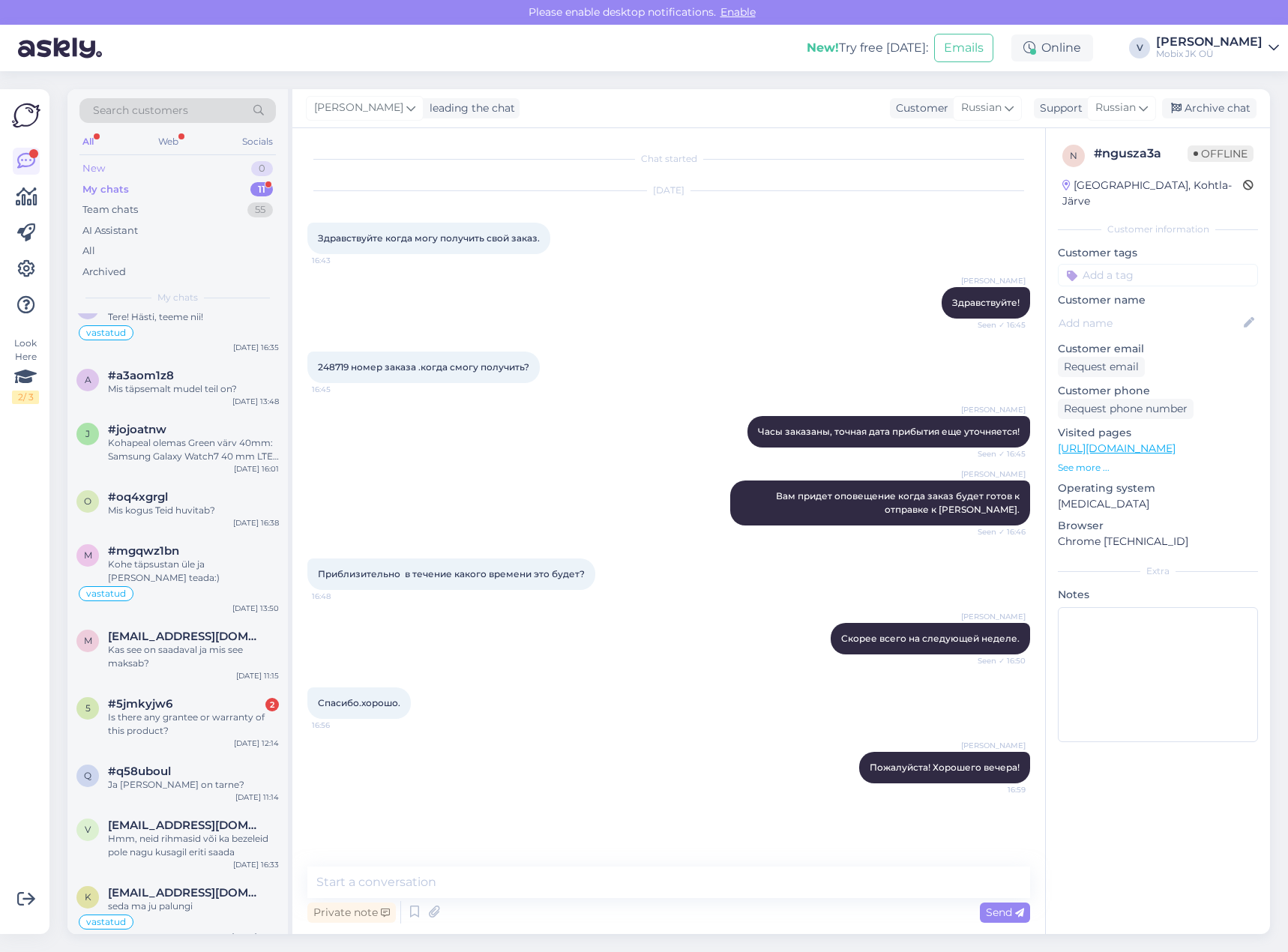
click at [242, 173] on div "New 0" at bounding box center [177, 168] width 196 height 21
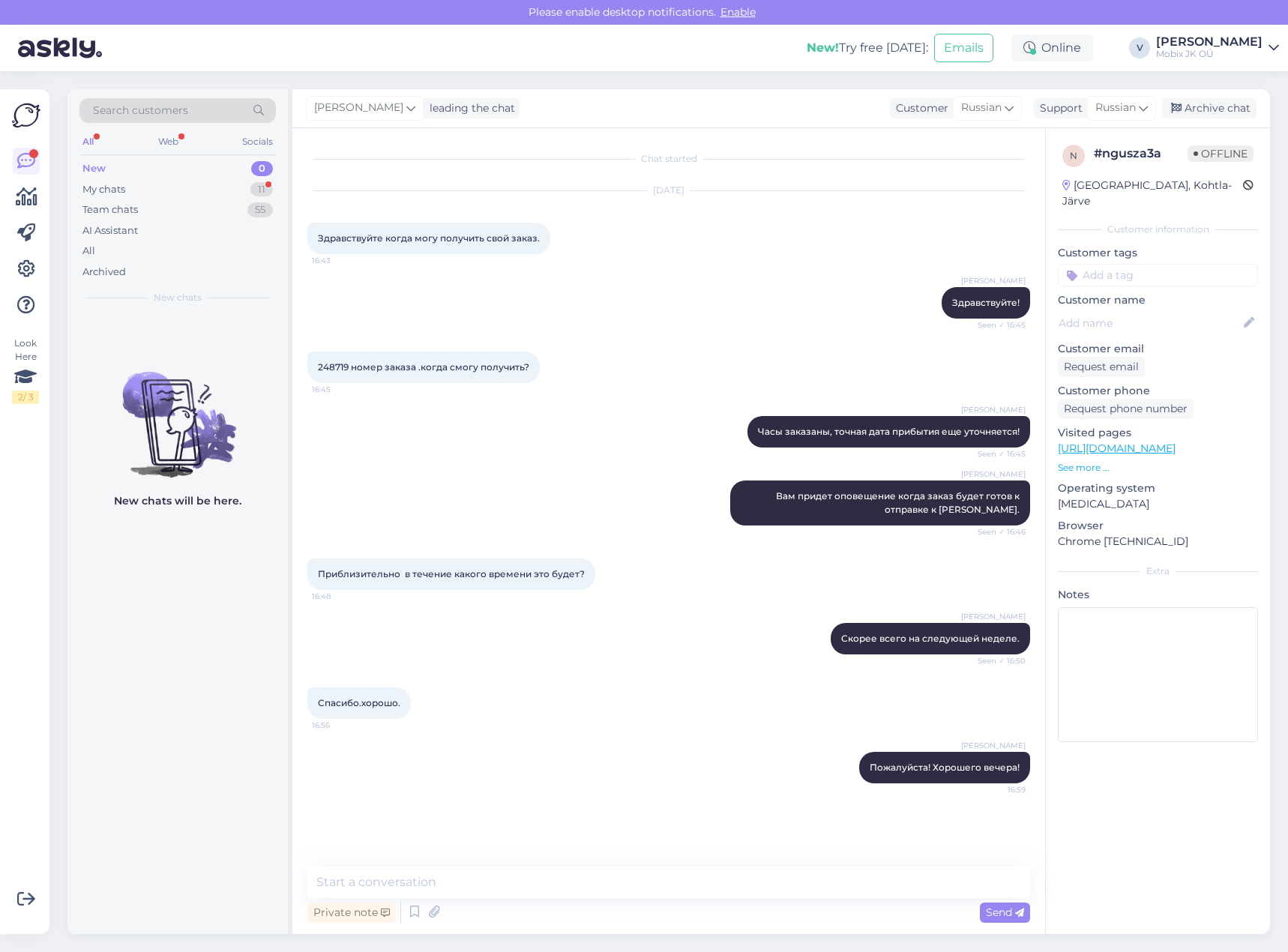
click at [1232, 46] on div "[PERSON_NAME]" at bounding box center [1209, 42] width 107 height 12
click at [1181, 159] on div "Log out" at bounding box center [1186, 153] width 183 height 27
